Goal: Information Seeking & Learning: Learn about a topic

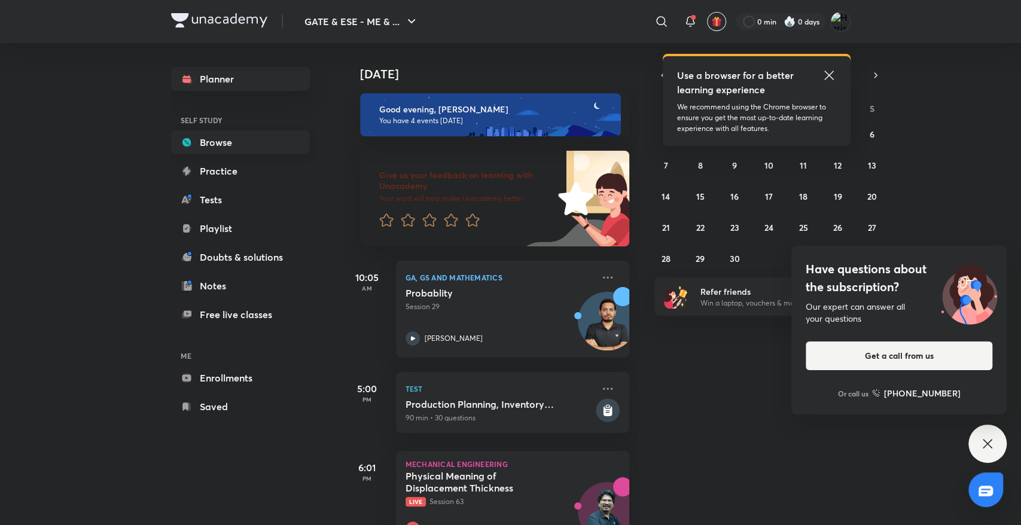
click at [253, 138] on link "Browse" at bounding box center [240, 142] width 139 height 24
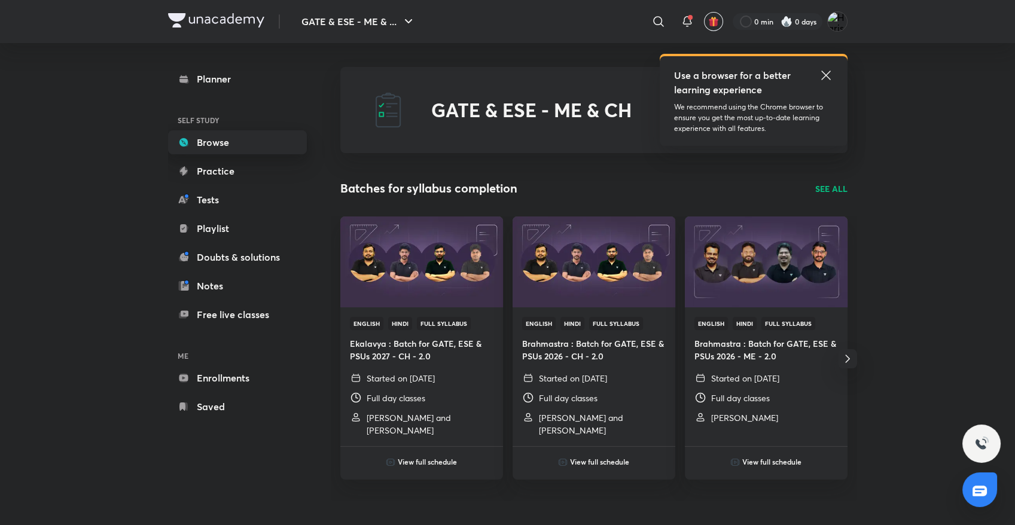
click at [253, 138] on link "Browse" at bounding box center [237, 142] width 139 height 24
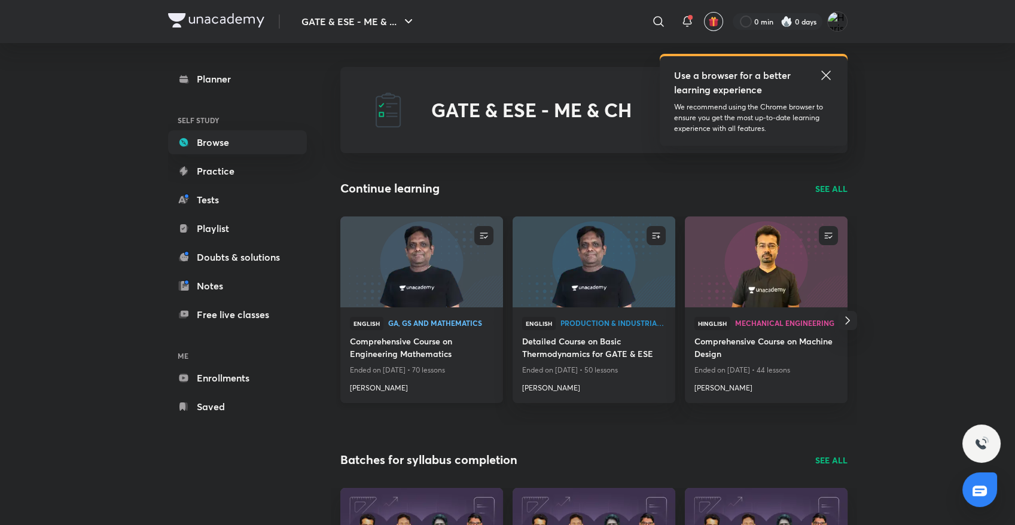
click at [399, 256] on img at bounding box center [422, 261] width 166 height 93
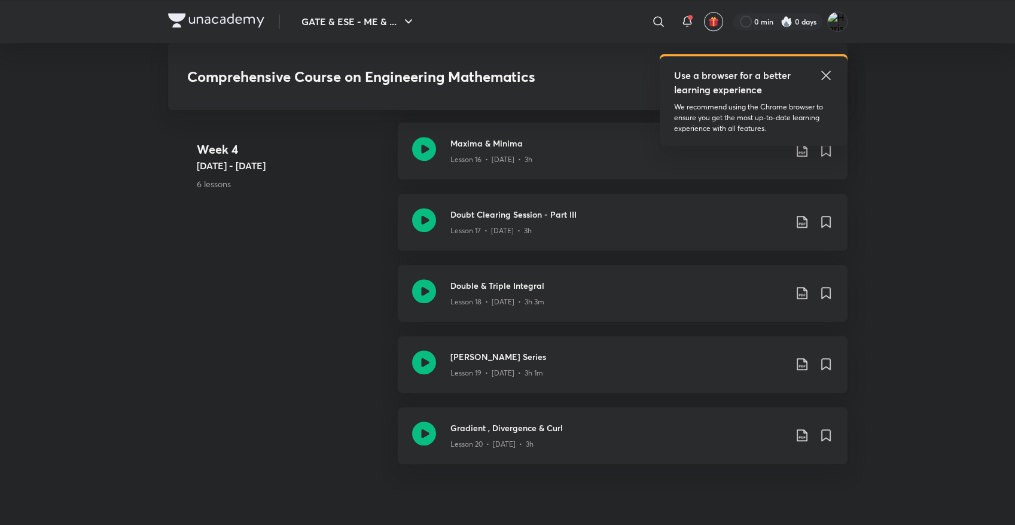
scroll to position [1994, 0]
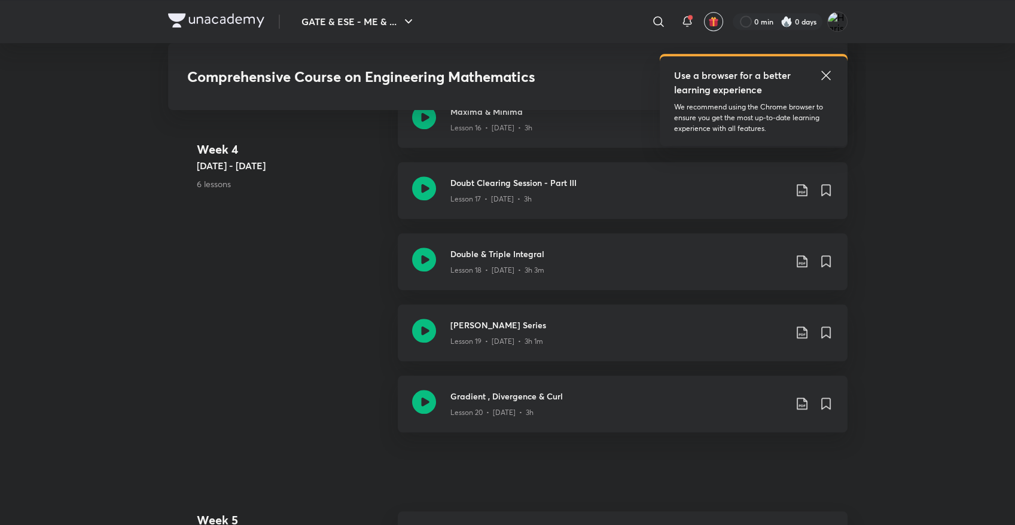
click at [448, 254] on div "Double & Triple Integral Lesson 18 • [DATE] • 3h 3m" at bounding box center [623, 261] width 450 height 57
